Goal: Communication & Community: Answer question/provide support

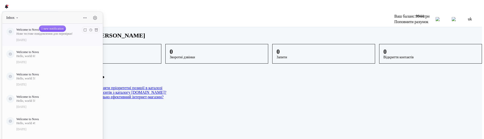
click at [37, 35] on p "Нове тестове повідомлення для перевірки!" at bounding box center [55, 34] width 79 height 4
click at [34, 34] on p "Нове тестове повідомлення для перевірки!" at bounding box center [55, 34] width 79 height 4
click at [55, 30] on button "1 new notification" at bounding box center [52, 29] width 26 height 6
click at [56, 28] on button "1 new notification" at bounding box center [52, 29] width 26 height 6
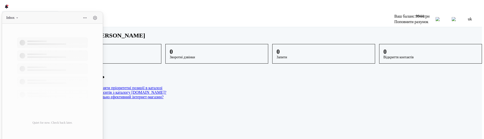
click at [44, 18] on div "Inbox" at bounding box center [52, 18] width 100 height 12
click at [114, 47] on main "Доброго дня, [PERSON_NAME] 0 Онлайн-замовлення 0 Зворотні дзвінки 0 Запити 0 Ві…" at bounding box center [271, 65] width 424 height 67
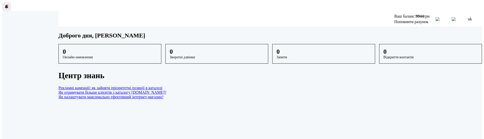
click at [4, 4] on div at bounding box center [7, 7] width 6 height 6
click at [7, 5] on span at bounding box center [8, 6] width 2 height 2
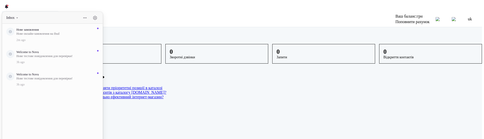
click at [114, 40] on main "Доброго дня, 0 Онлайн-замовлення 0 Зворотні дзвінки 0 Запити 0 Відкриття контак…" at bounding box center [271, 65] width 424 height 67
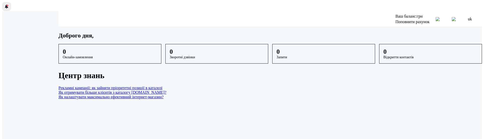
click at [6, 6] on div at bounding box center [7, 7] width 6 height 6
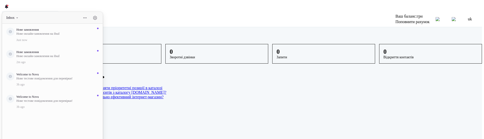
click at [113, 73] on main "Доброго дня, 0 Онлайн-замовлення 0 Зворотні дзвінки 0 Запити 0 Відкриття контак…" at bounding box center [271, 65] width 424 height 67
